Goal: Task Accomplishment & Management: Complete application form

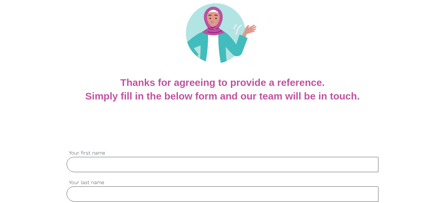
scroll to position [72, 0]
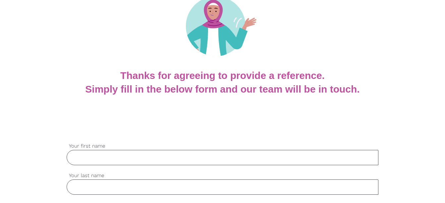
click at [115, 154] on input "Your first name" at bounding box center [222, 157] width 311 height 15
type input "Zahra"
click at [89, 185] on input "Your last name" at bounding box center [222, 186] width 311 height 15
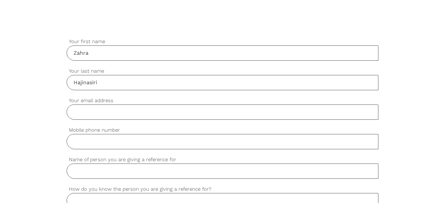
scroll to position [177, 0]
type input "Hajinasiri"
click at [87, 112] on input "Your email address" at bounding box center [222, 110] width 311 height 15
click at [116, 113] on input "yasesepideman" at bounding box center [222, 110] width 311 height 15
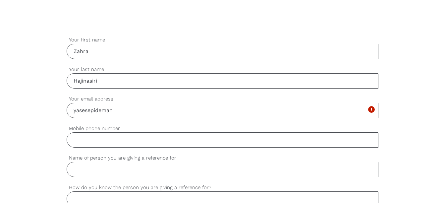
click at [121, 110] on input "yasesepideman" at bounding box center [222, 110] width 311 height 15
type input "[EMAIL_ADDRESS][DOMAIN_NAME]"
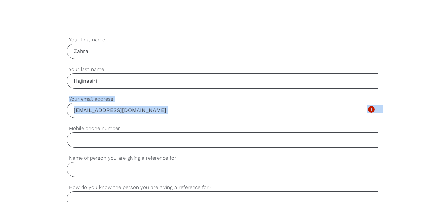
type input "0451237261"
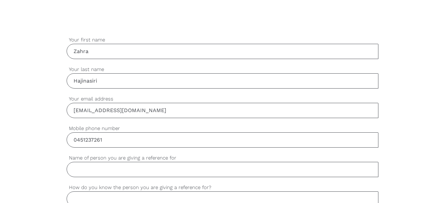
click at [108, 171] on input "Name of person you are giving a reference for" at bounding box center [222, 169] width 311 height 15
type input "[PERSON_NAME]"
click at [100, 195] on input "How do you know the person you are giving a reference for?" at bounding box center [222, 198] width 311 height 15
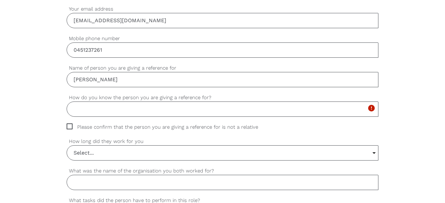
scroll to position [270, 0]
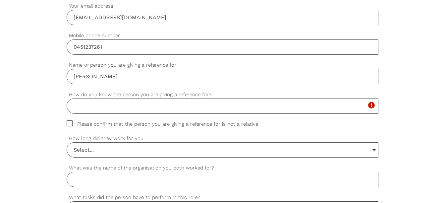
click at [68, 123] on span "Please confirm that the person you are giving a reference for is not a relative" at bounding box center [169, 124] width 204 height 8
click at [68, 123] on input "Please confirm that the person you are giving a reference for is not a relative" at bounding box center [69, 122] width 4 height 4
checkbox input "true"
click at [86, 107] on input "How do you know the person you are giving a reference for?" at bounding box center [222, 105] width 311 height 15
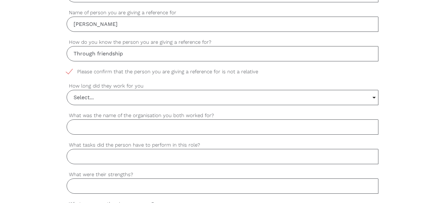
scroll to position [323, 0]
type input "Through friendship"
click at [373, 96] on input "Select..." at bounding box center [222, 96] width 311 height 15
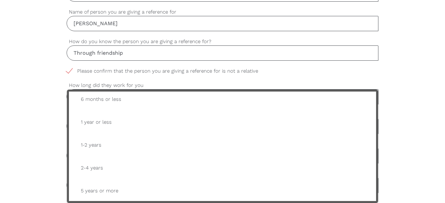
scroll to position [28, 0]
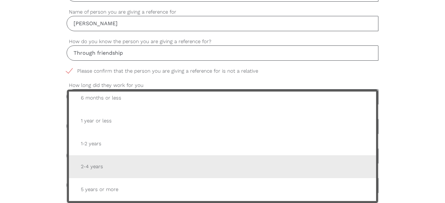
click at [91, 167] on span "2-4 years" at bounding box center [221, 166] width 293 height 16
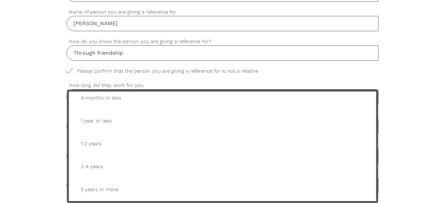
type input "2-4 years"
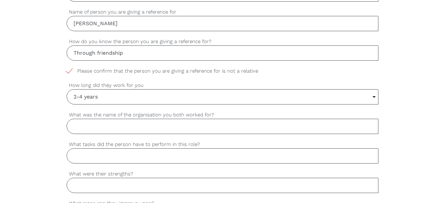
click at [109, 132] on input "What was the name of the organisation you both worked for?" at bounding box center [222, 126] width 311 height 15
type input "Like Family"
click at [108, 159] on input "What tasks did the person have to perform in this role?" at bounding box center [222, 155] width 311 height 15
paste input "Transport & Community Access,Documentation & ReportingAdvocacy & Empowerment an…"
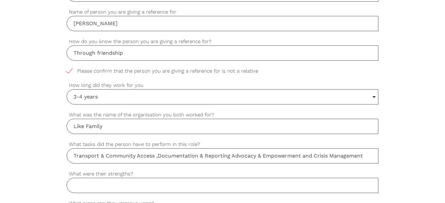
type input "Transport & Community Access ,Documentation & Reporting Advocacy & Empowerment …"
click at [104, 188] on input "What were their strengths?" at bounding box center [222, 184] width 311 height 15
paste input "Consistency & Reliability, Empathy & Compassion, Strong Communication Skills, R…"
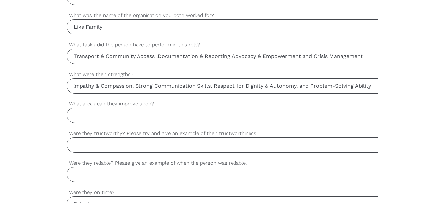
scroll to position [429, 0]
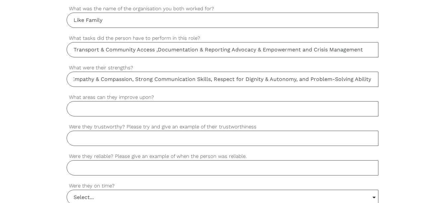
type input "Consistency & Reliability, Empathy & Compassion, Strong Communication Skills, R…"
click at [93, 110] on input "What areas can they improve upon?" at bounding box center [222, 108] width 311 height 15
paste input "Boundary Management and Client Empowerment"
type input "Boundary Management and Client Empowerment"
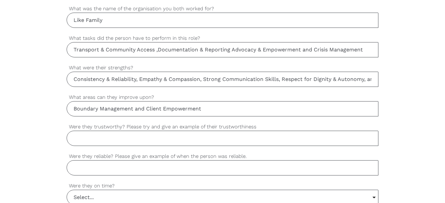
click at [83, 141] on input "Were they trustworthy? Please try and give an example of their trustworthiness" at bounding box center [222, 137] width 311 height 15
paste input "One day, one of the clients shared their feelings of being overwhelmed and unsa…"
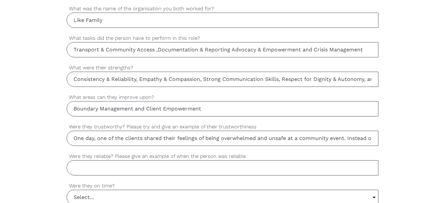
scroll to position [0, 662]
type input "One day, one of the clients shared their feelings of being overwhelmed and unsa…"
click at [87, 168] on input "Were they reliable? Please give an example of when the person was reliable." at bounding box center [222, 167] width 311 height 15
paste input "When one of the clients became increasingly anxious and disoriented, he noticed…"
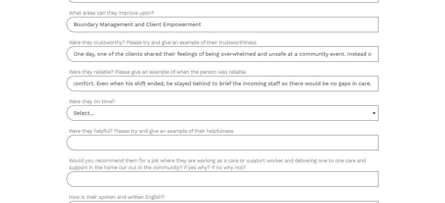
scroll to position [522, 0]
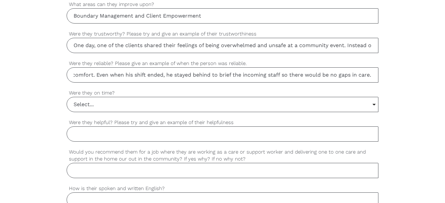
type input "When one of the clients became increasingly anxious and disoriented, he noticed…"
click at [375, 104] on input "Select..." at bounding box center [222, 104] width 311 height 15
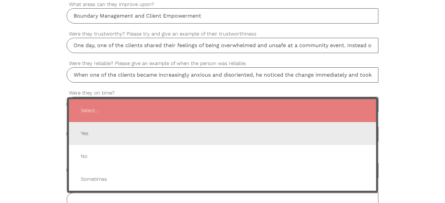
click at [84, 134] on span "Yes" at bounding box center [221, 133] width 293 height 16
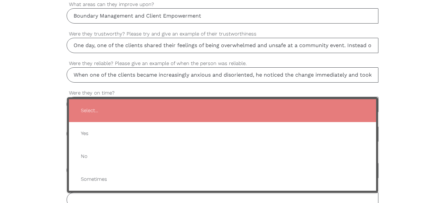
type input "Yes"
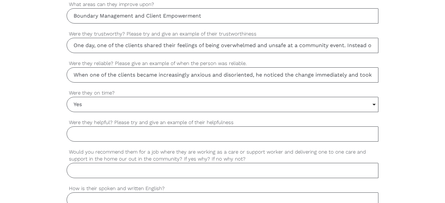
click at [84, 134] on input "Were they helpful? Please try and give an example of their helpfulness" at bounding box center [222, 133] width 311 height 15
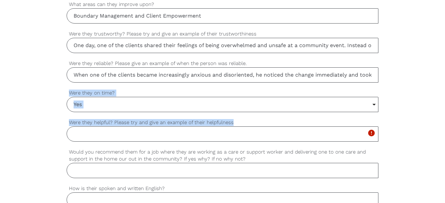
drag, startPoint x: 234, startPoint y: 124, endPoint x: 87, endPoint y: 114, distance: 147.3
drag, startPoint x: 87, startPoint y: 114, endPoint x: 47, endPoint y: 125, distance: 41.9
drag, startPoint x: 234, startPoint y: 123, endPoint x: 70, endPoint y: 125, distance: 164.2
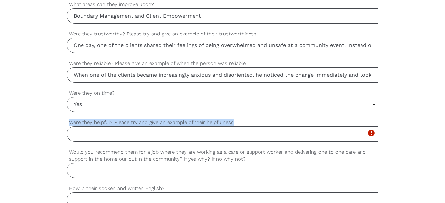
click at [70, 125] on label "Were they helpful? Please try and give an example of their helpfulness" at bounding box center [222, 123] width 311 height 8
copy label "Were they helpful? Please try and give an example of their helpfulness"
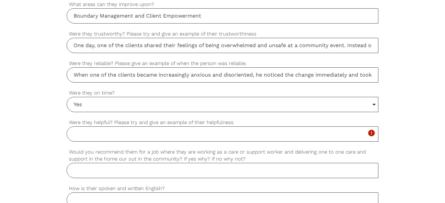
click at [94, 134] on input "Were they helpful? Please try and give an example of their helpfulness" at bounding box center [222, 133] width 311 height 15
paste input "a client recovering from surgery who struggles with daily routines. [PERSON_NAM…"
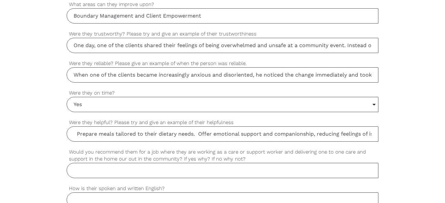
scroll to position [0, 431]
click at [72, 134] on input "Yes. a client recovering from surgery who struggles with daily routines. [PERSO…" at bounding box center [222, 133] width 311 height 15
click at [372, 134] on input "Yes. a client recovering from surgery who struggles with daily routines. [PERSO…" at bounding box center [222, 133] width 311 height 15
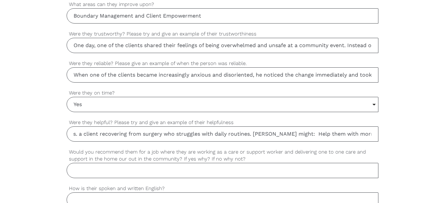
scroll to position [0, 0]
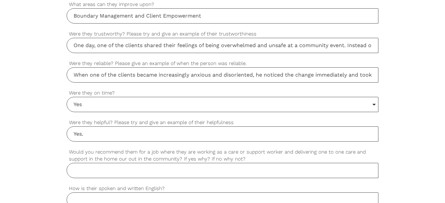
paste input "[PERSON_NAME] helped a client recovering from surgery who struggles with daily …"
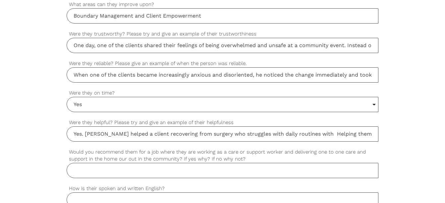
scroll to position [0, 465]
type input "Yes. [PERSON_NAME] helped a client recovering from surgery who struggles with d…"
click at [179, 173] on input "Would you recommend them for a job where they are working as a care or support …" at bounding box center [222, 170] width 311 height 15
paste input "Yes, I would confidently recommend them for a role delivering one-to-one care a…"
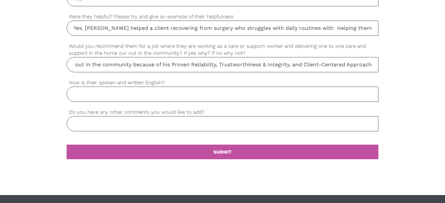
scroll to position [628, 0]
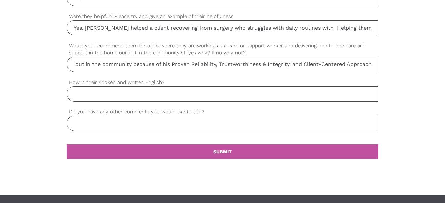
type input "Yes, I would confidently recommend them for a role delivering one-to-one care a…"
click at [116, 91] on input "How is their spoken and written English?" at bounding box center [222, 93] width 311 height 15
paste input "Spoken English: He communicates clearly and effectively with clients, families,…"
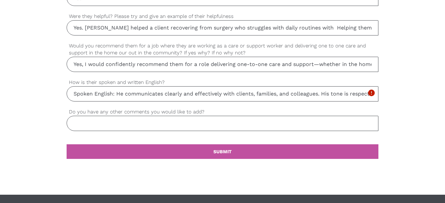
scroll to position [0, 642]
type input "Spoken English: He communicates clearly and effectively with clients, families,…"
click at [222, 153] on b "SUBMIT" at bounding box center [222, 151] width 18 height 5
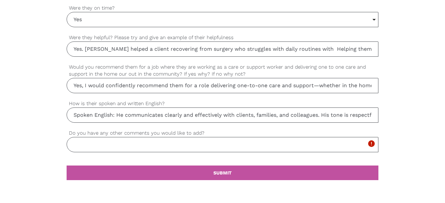
scroll to position [612, 0]
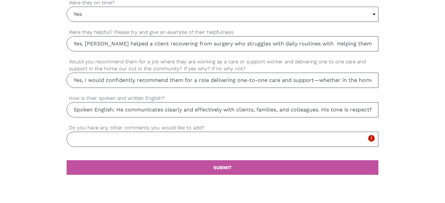
click at [105, 137] on input "Do you have any other comments you would like to add?" at bounding box center [222, 138] width 311 height 15
type input "No"
click at [212, 167] on link "settings SUBMIT" at bounding box center [222, 167] width 311 height 15
